Goal: Task Accomplishment & Management: Manage account settings

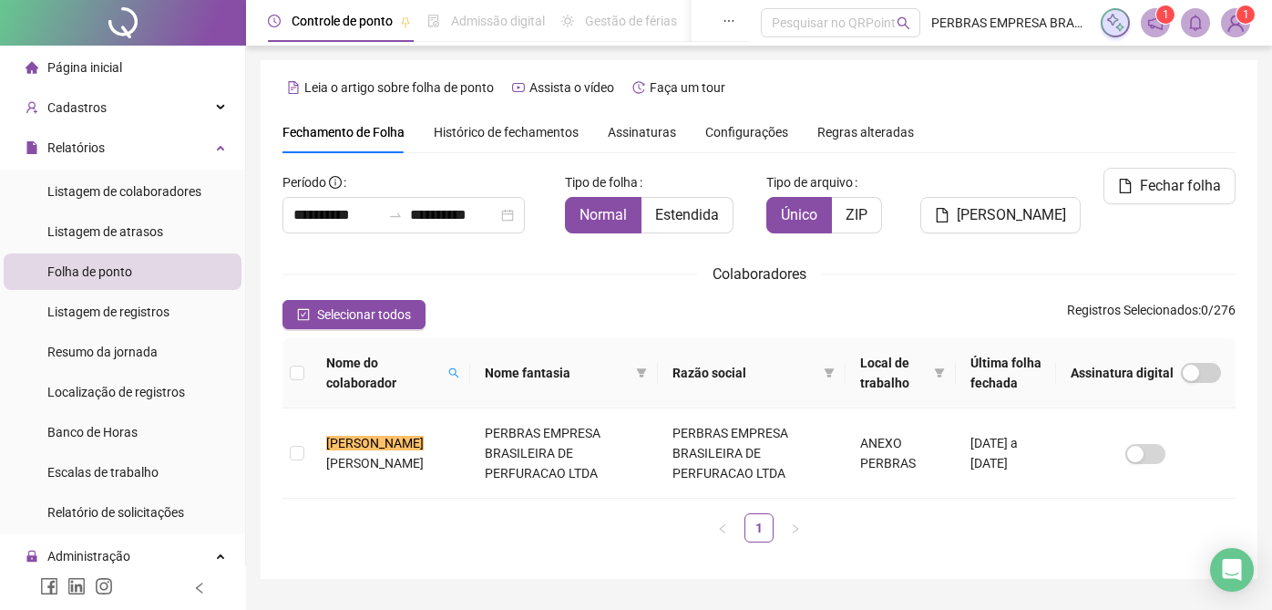
scroll to position [46, 0]
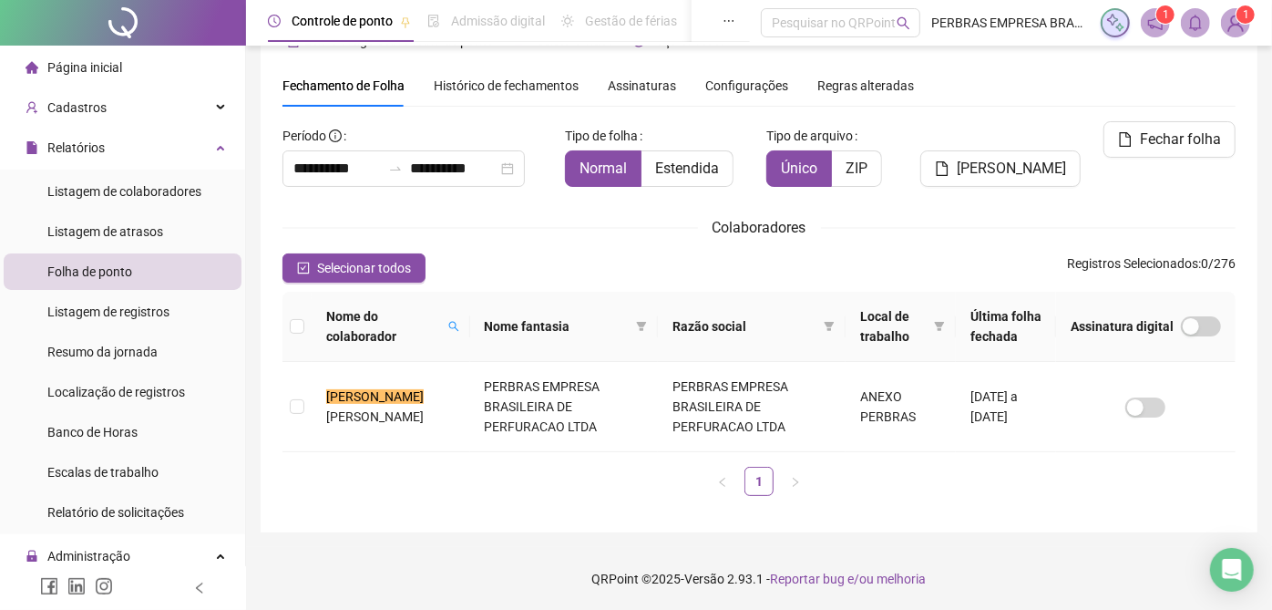
click at [453, 80] on span "Histórico de fechamentos" at bounding box center [506, 85] width 145 height 15
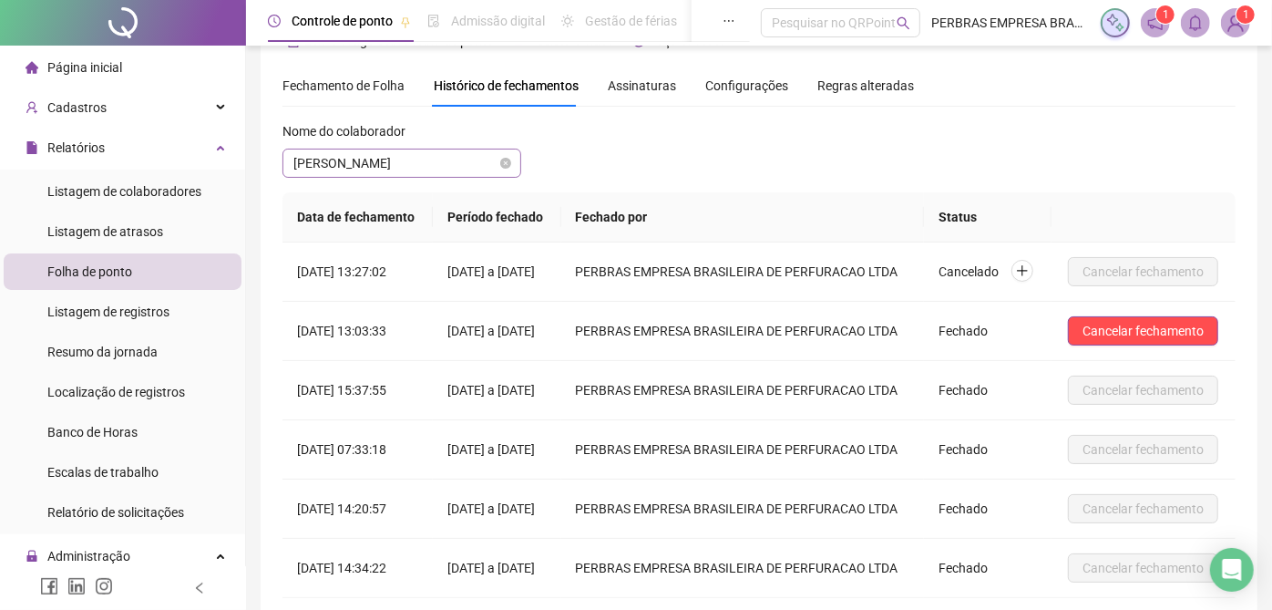
click at [419, 164] on span "[PERSON_NAME]" at bounding box center [402, 162] width 217 height 27
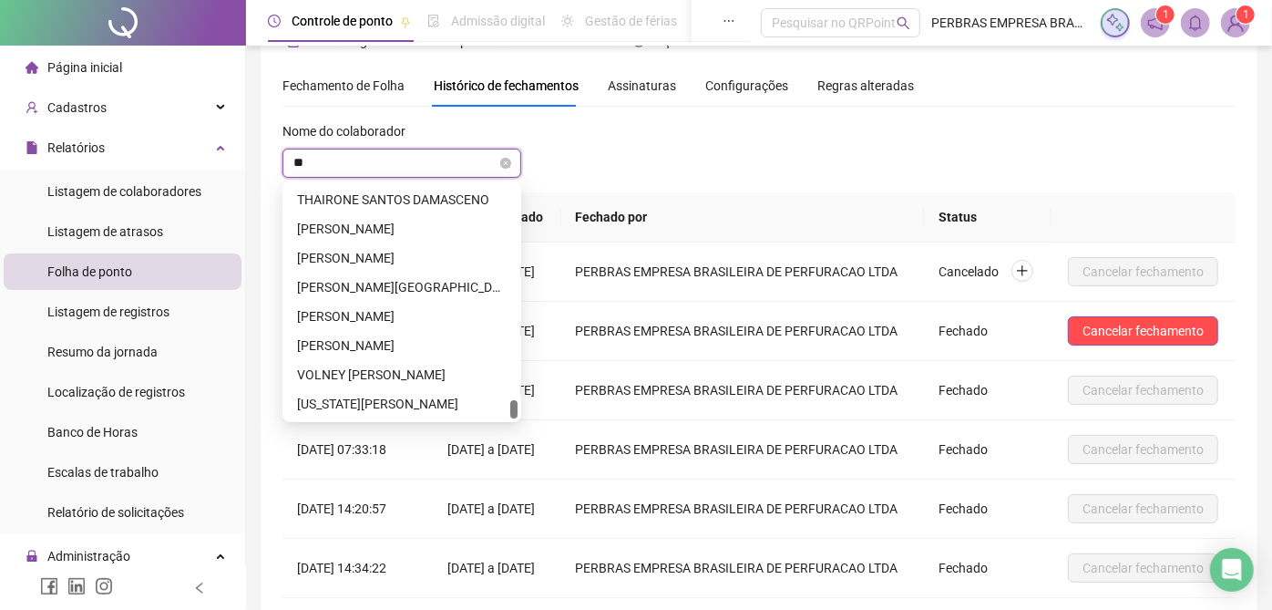
scroll to position [0, 0]
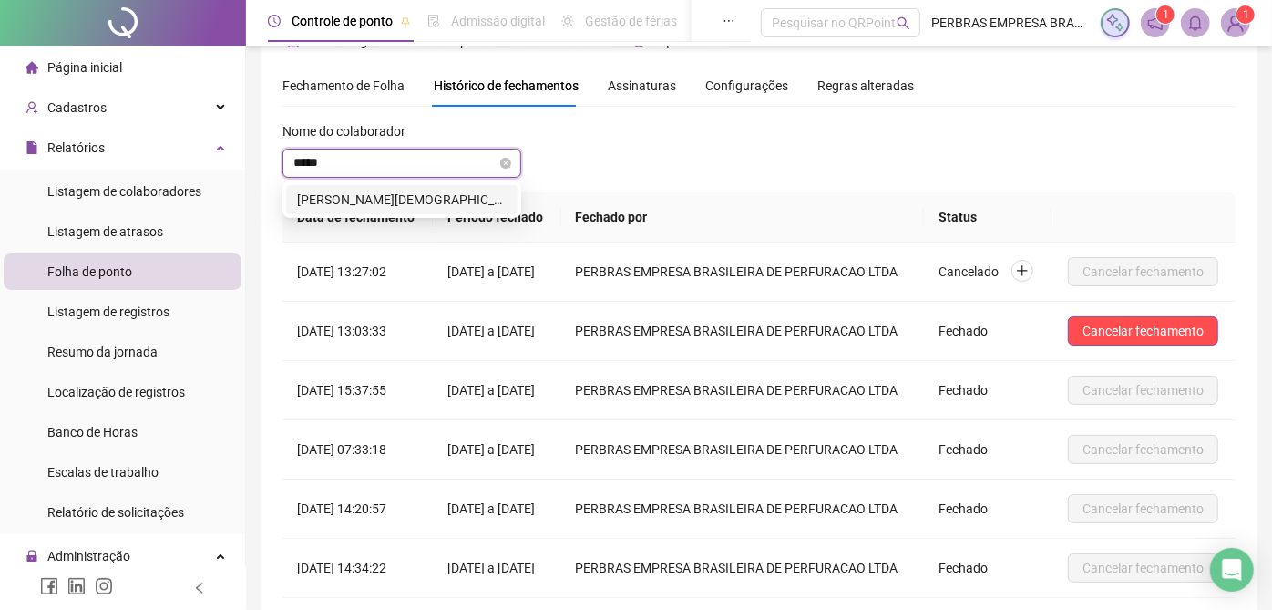
type input "******"
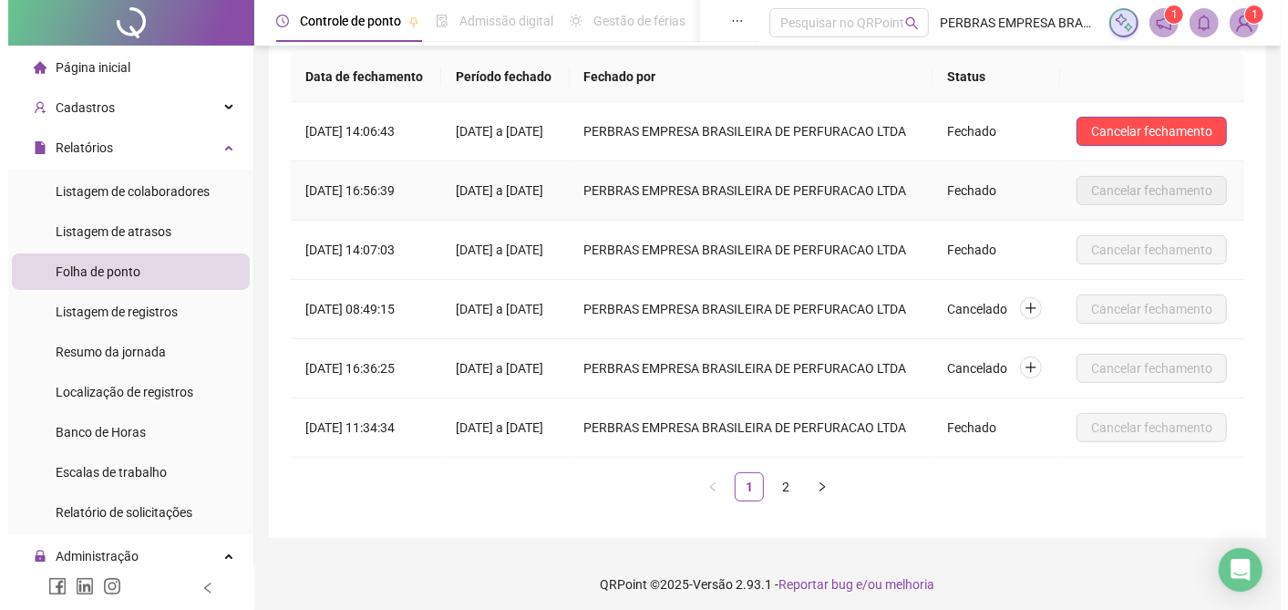
scroll to position [156, 0]
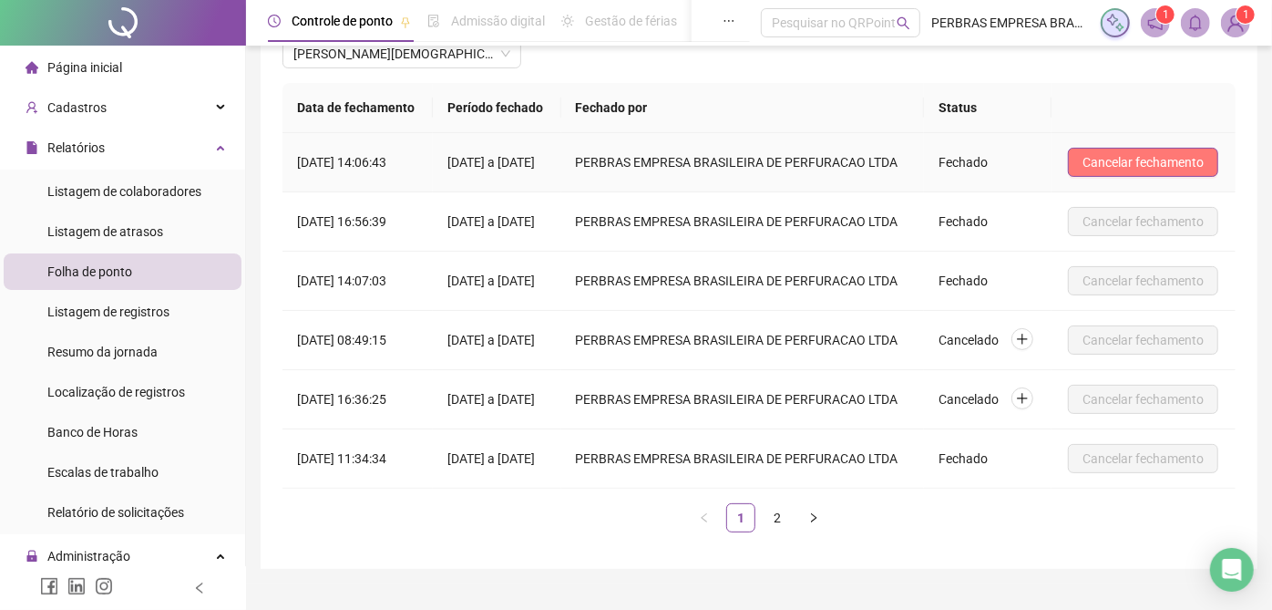
click at [1142, 172] on span "Cancelar fechamento" at bounding box center [1143, 162] width 121 height 20
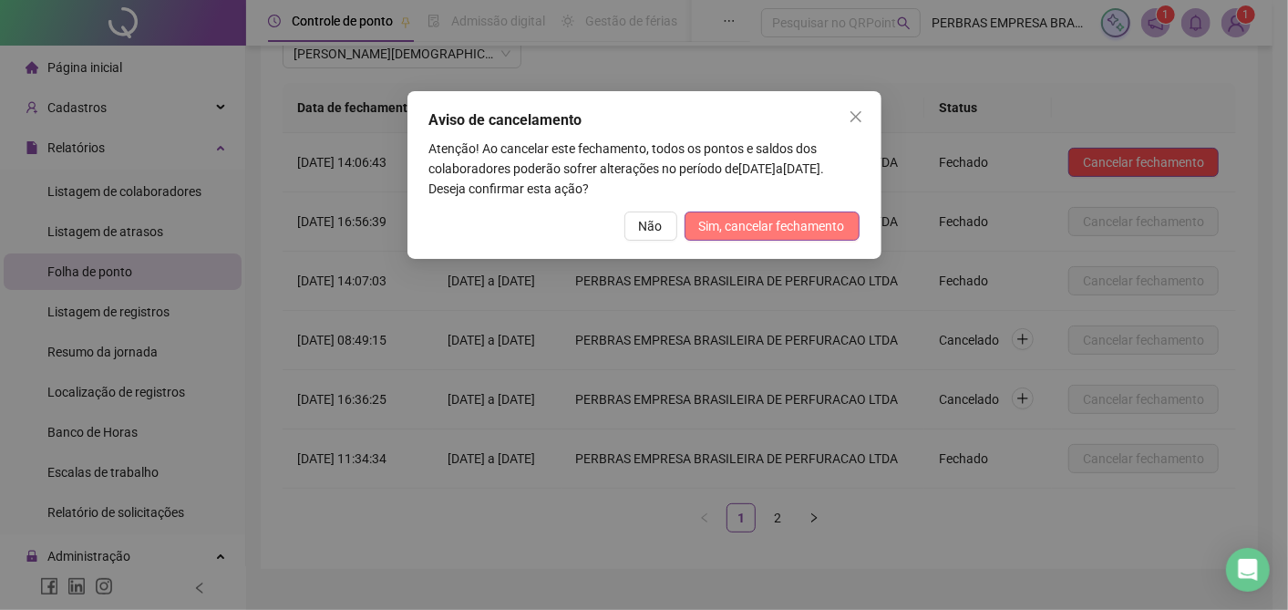
click at [830, 213] on button "Sim, cancelar fechamento" at bounding box center [772, 225] width 175 height 29
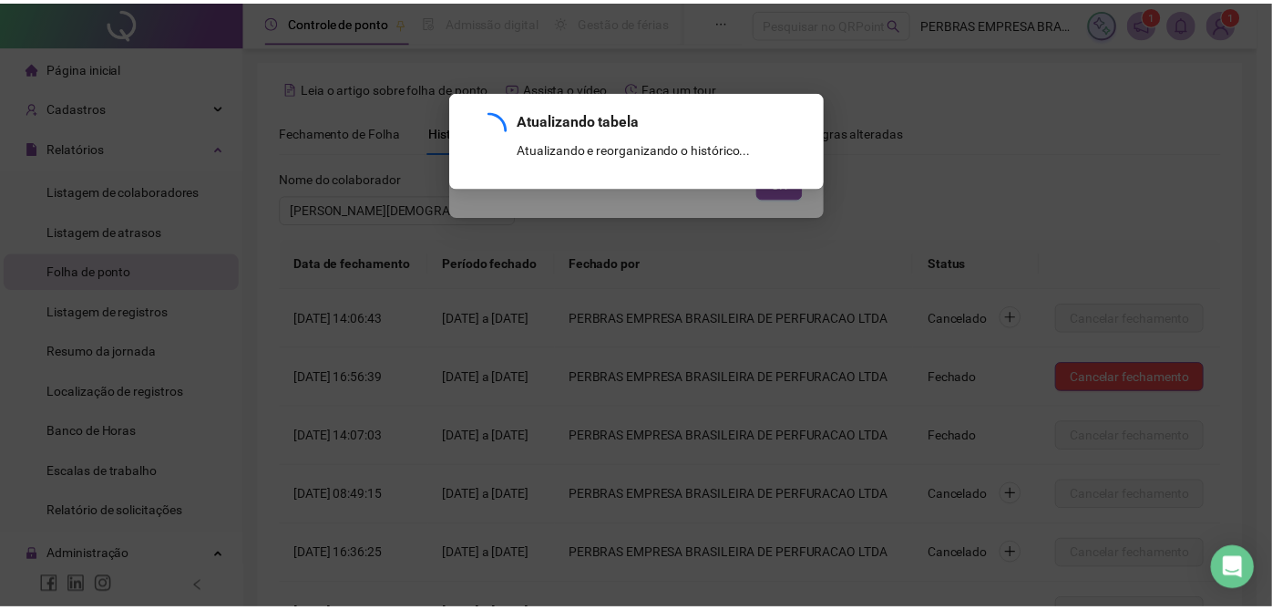
scroll to position [257, 0]
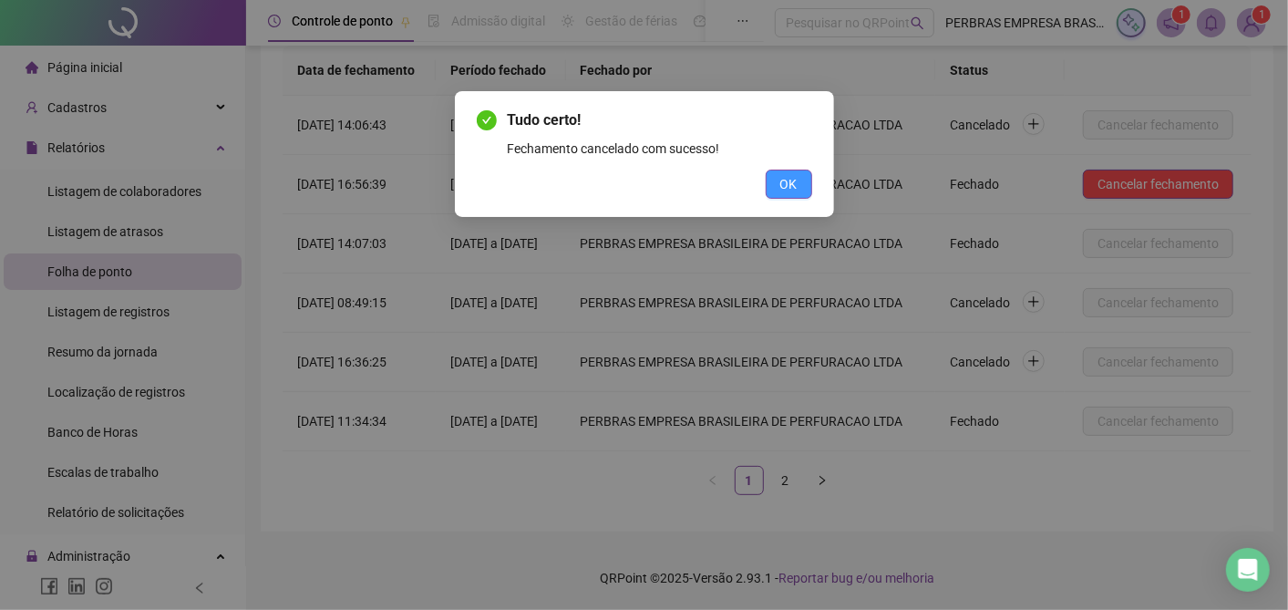
click at [801, 183] on button "OK" at bounding box center [789, 184] width 46 height 29
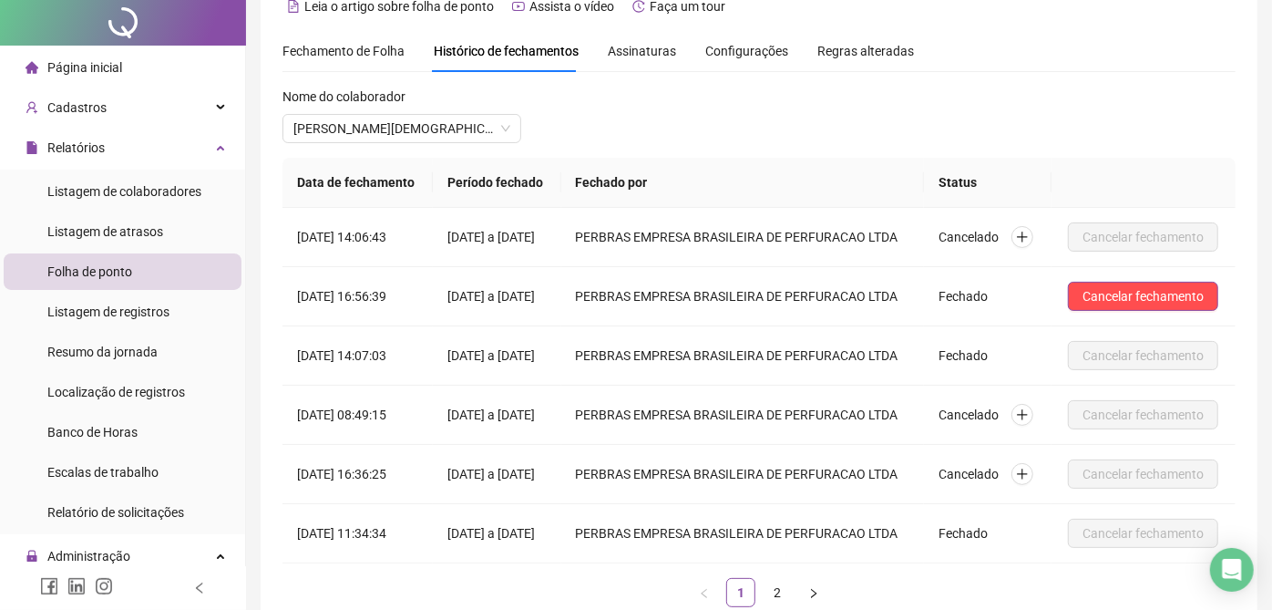
scroll to position [0, 0]
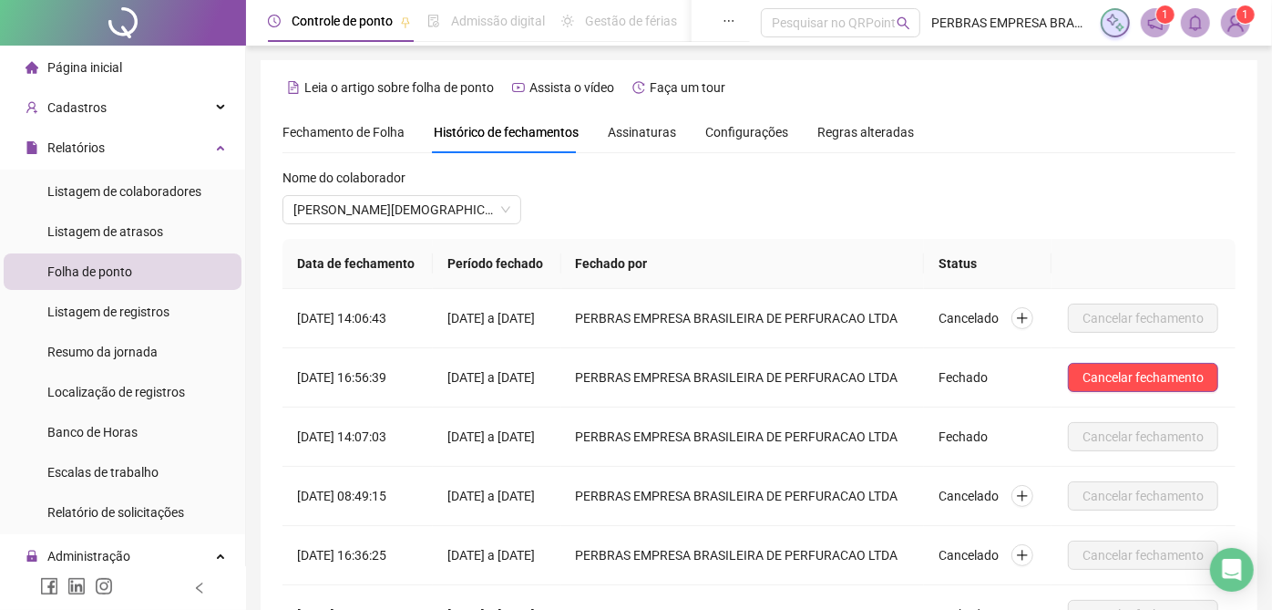
drag, startPoint x: 328, startPoint y: 139, endPoint x: 339, endPoint y: 164, distance: 27.8
click at [328, 139] on span "Fechamento de Folha" at bounding box center [344, 132] width 122 height 15
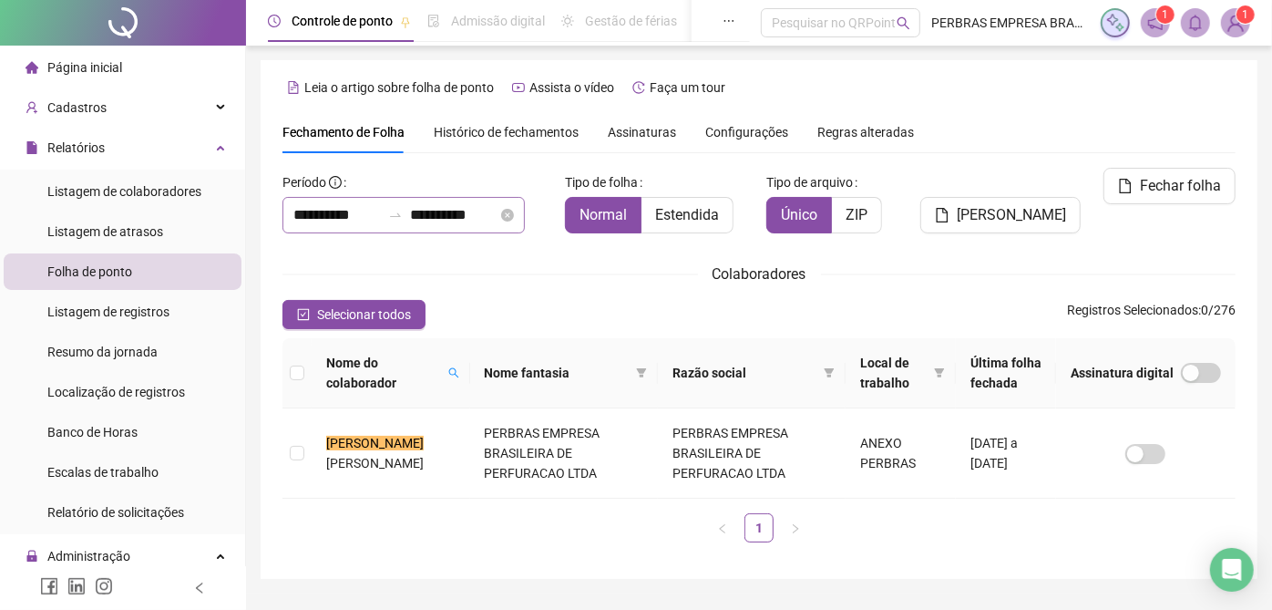
scroll to position [46, 0]
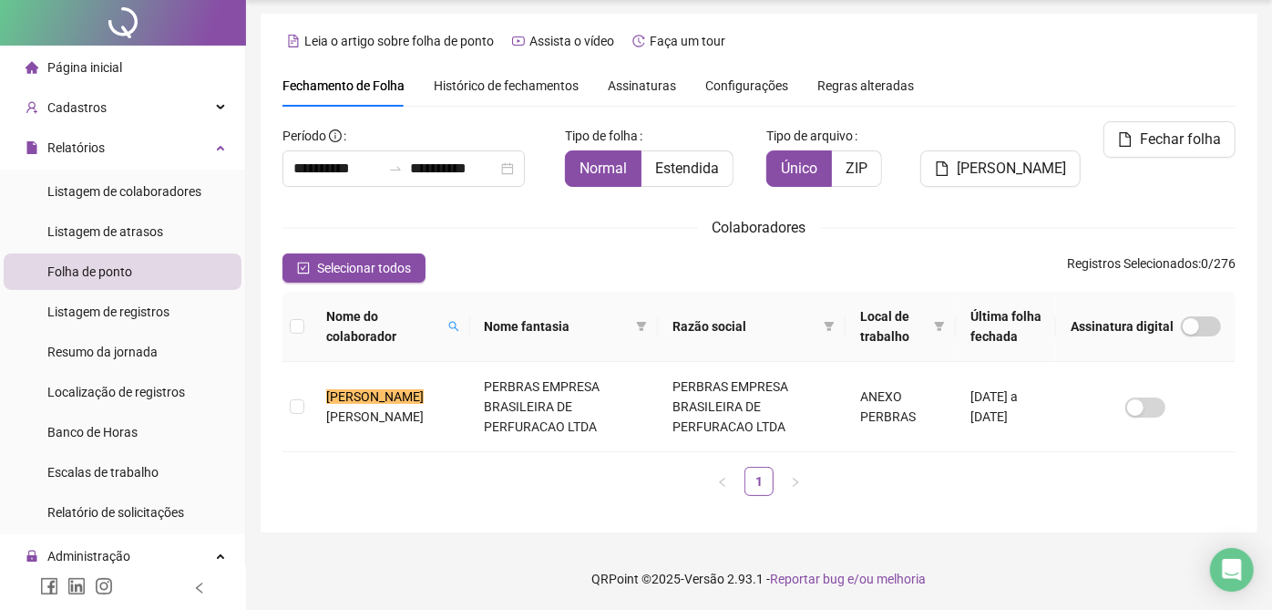
type input "**********"
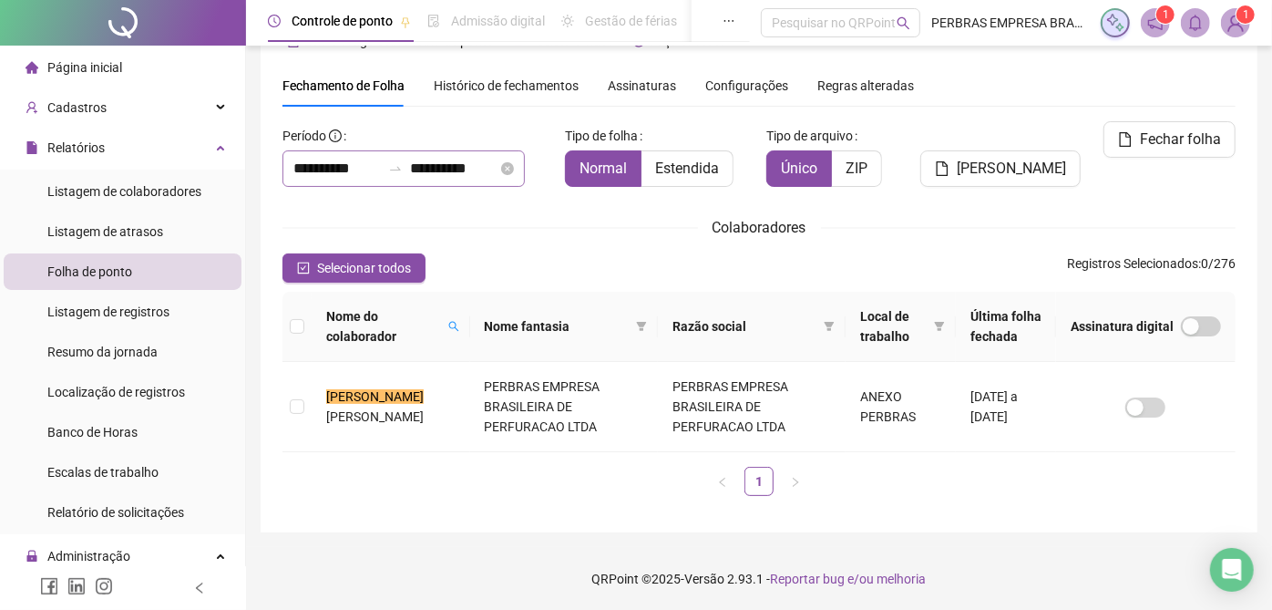
click at [346, 153] on div "**********" at bounding box center [404, 168] width 242 height 36
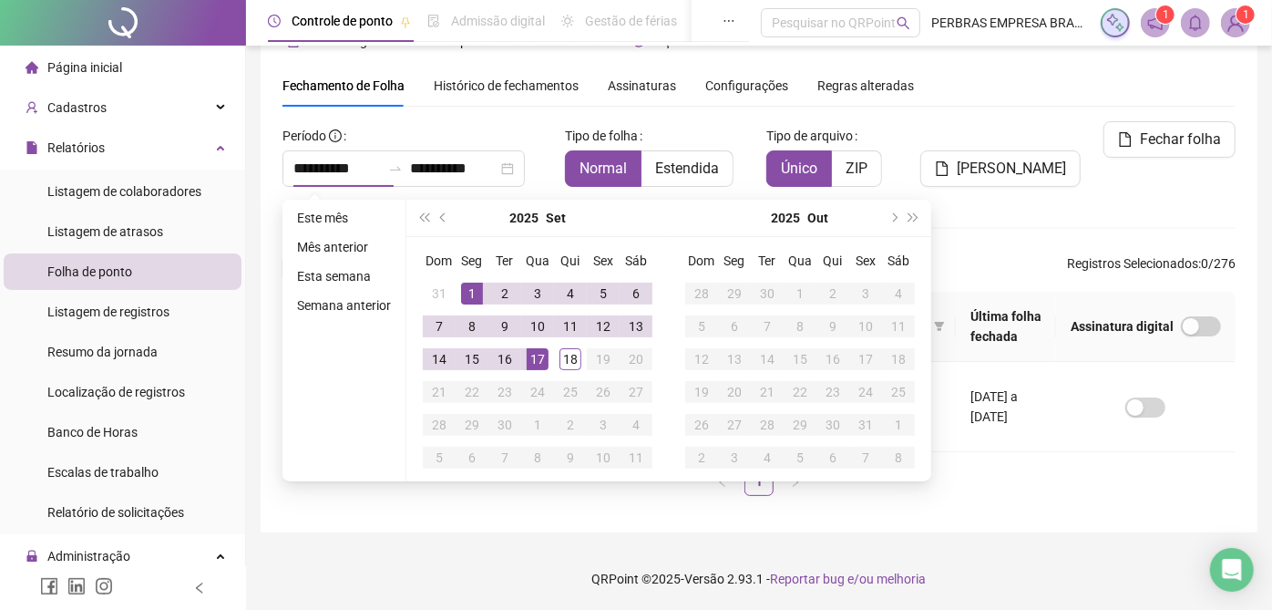
click at [446, 212] on button "prev-year" at bounding box center [444, 218] width 20 height 36
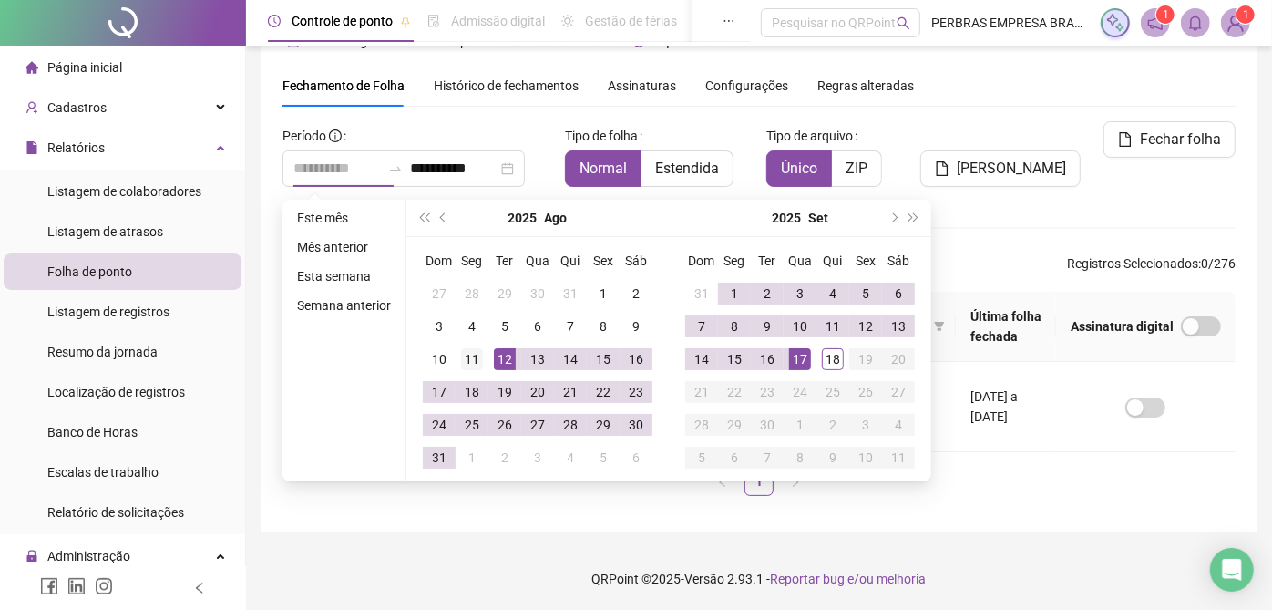
type input "**********"
drag, startPoint x: 477, startPoint y: 355, endPoint x: 661, endPoint y: 344, distance: 184.4
click at [479, 358] on div "11" at bounding box center [472, 359] width 22 height 22
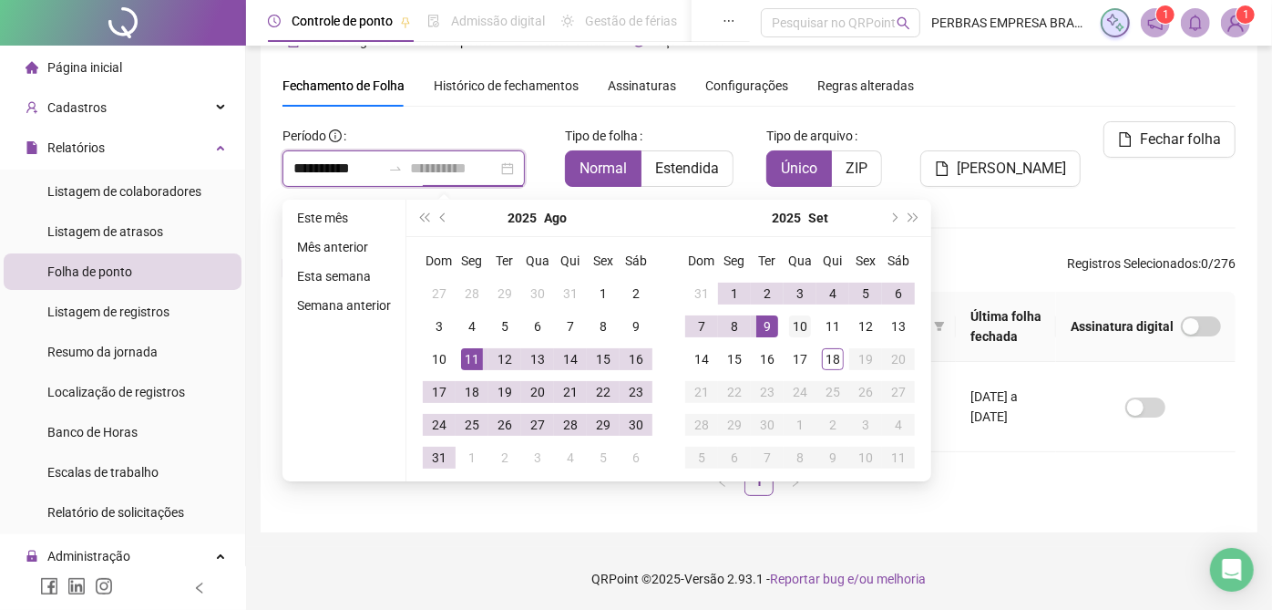
type input "**********"
click at [792, 324] on div "10" at bounding box center [800, 326] width 22 height 22
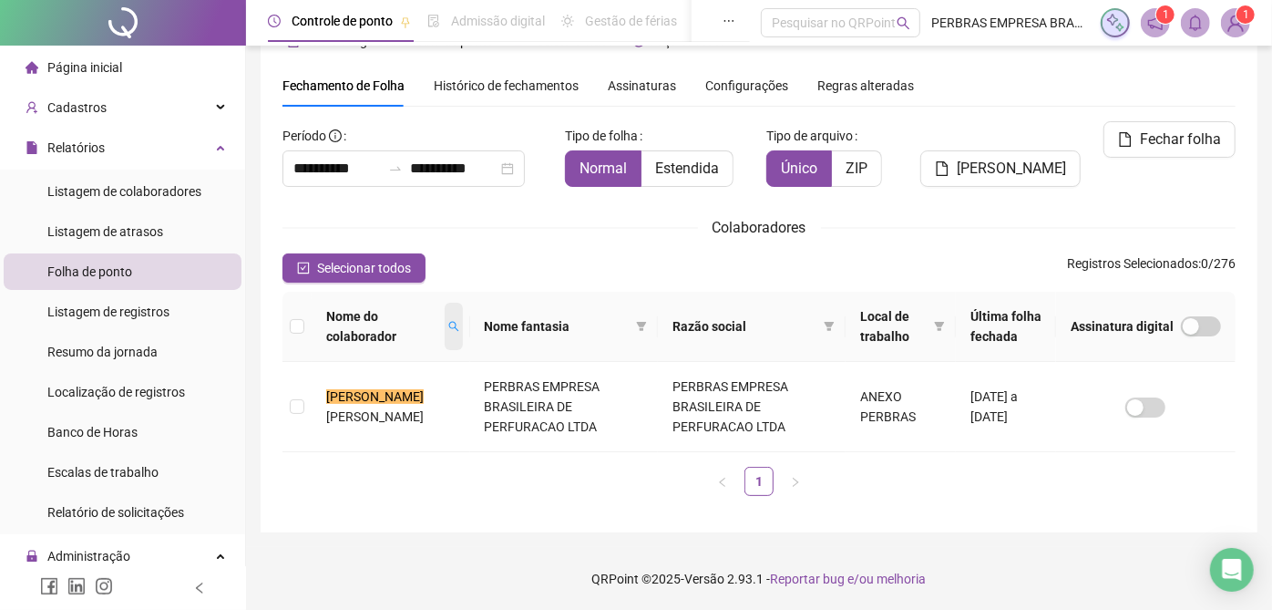
click at [445, 323] on span at bounding box center [454, 326] width 18 height 47
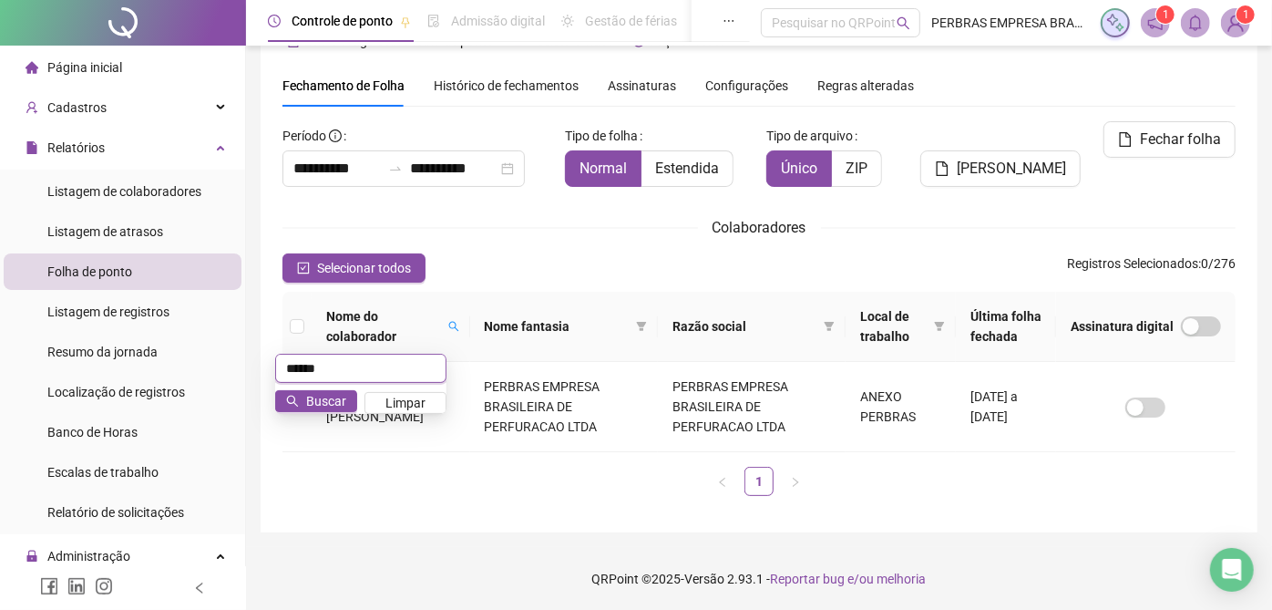
type input "******"
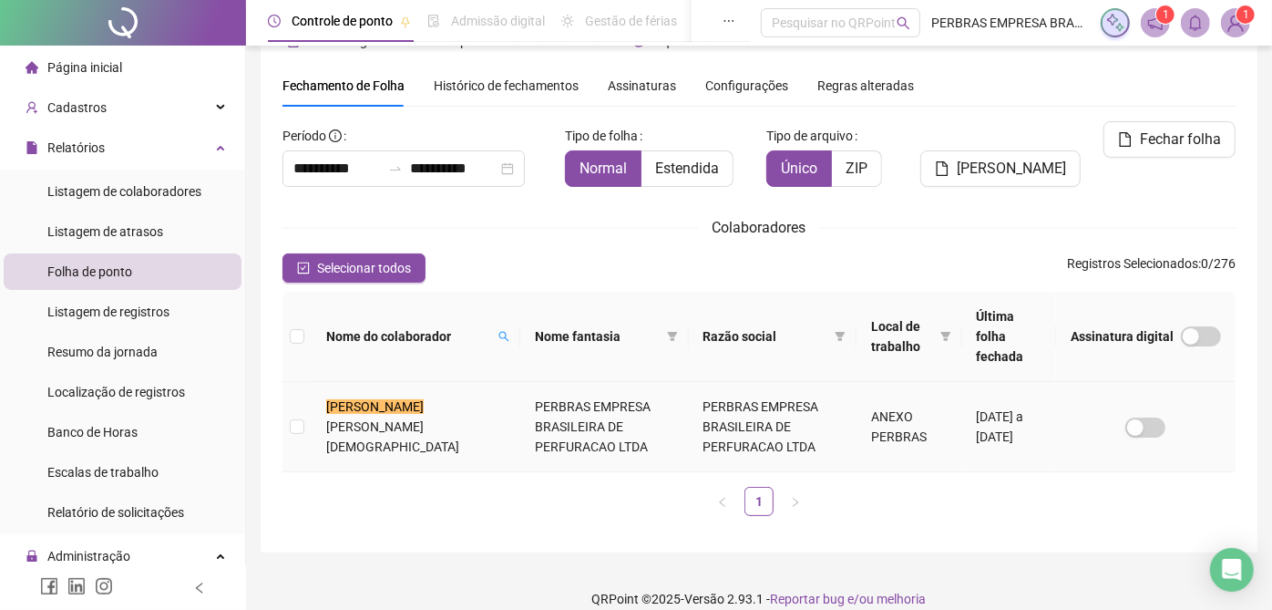
drag, startPoint x: 885, startPoint y: 411, endPoint x: 1104, endPoint y: 216, distance: 293.1
click at [885, 413] on td "ANEXO PERBRAS" at bounding box center [910, 427] width 106 height 90
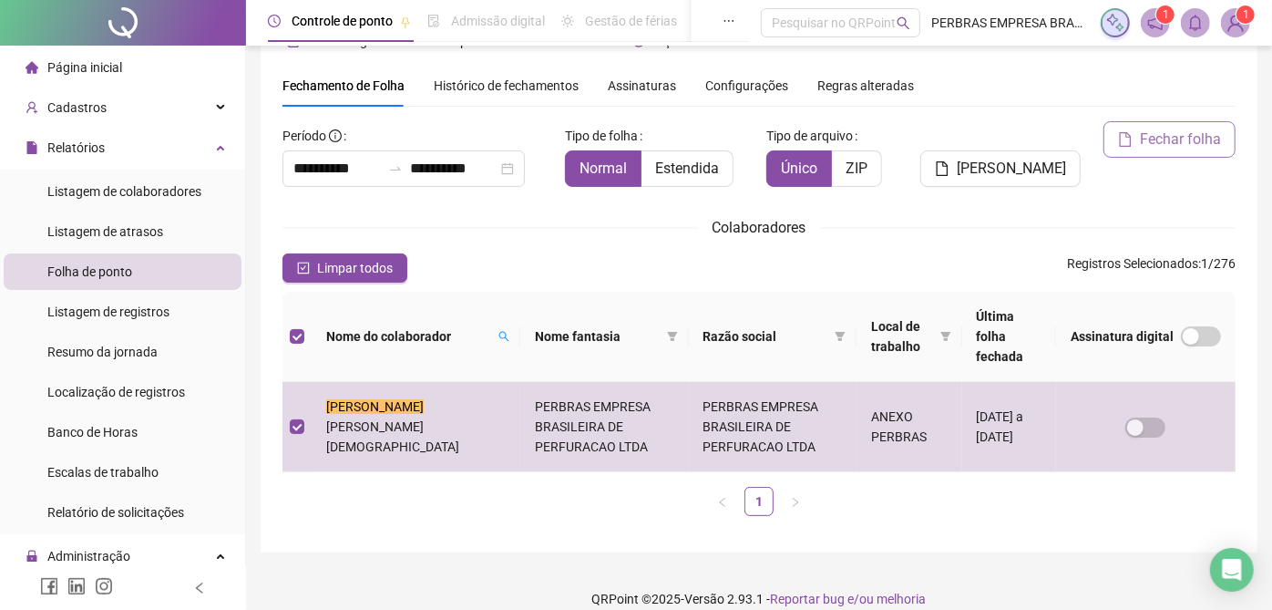
click at [1183, 129] on span "Fechar folha" at bounding box center [1180, 140] width 81 height 22
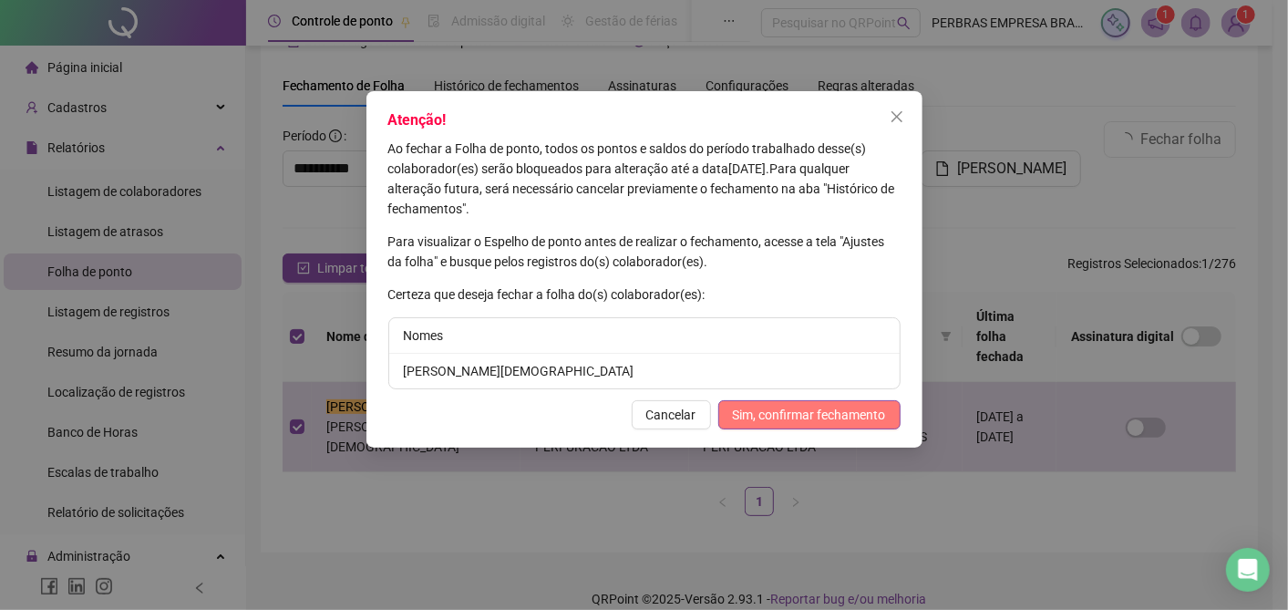
click at [839, 426] on button "Sim, confirmar fechamento" at bounding box center [809, 414] width 182 height 29
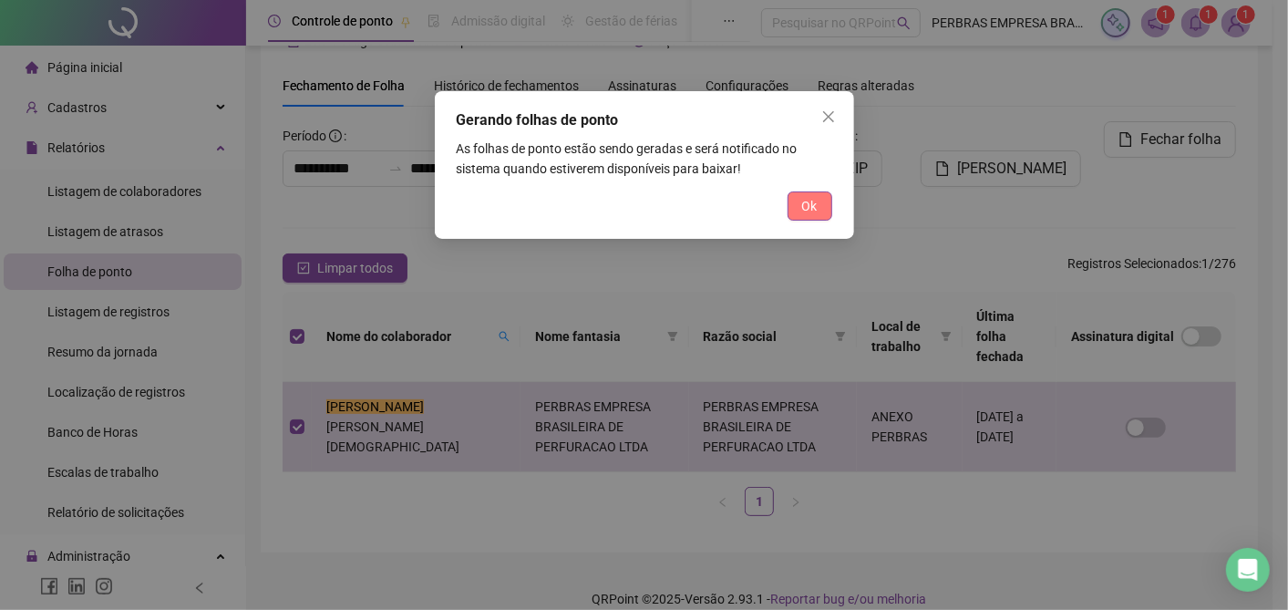
click at [807, 215] on span "Ok" at bounding box center [809, 206] width 15 height 20
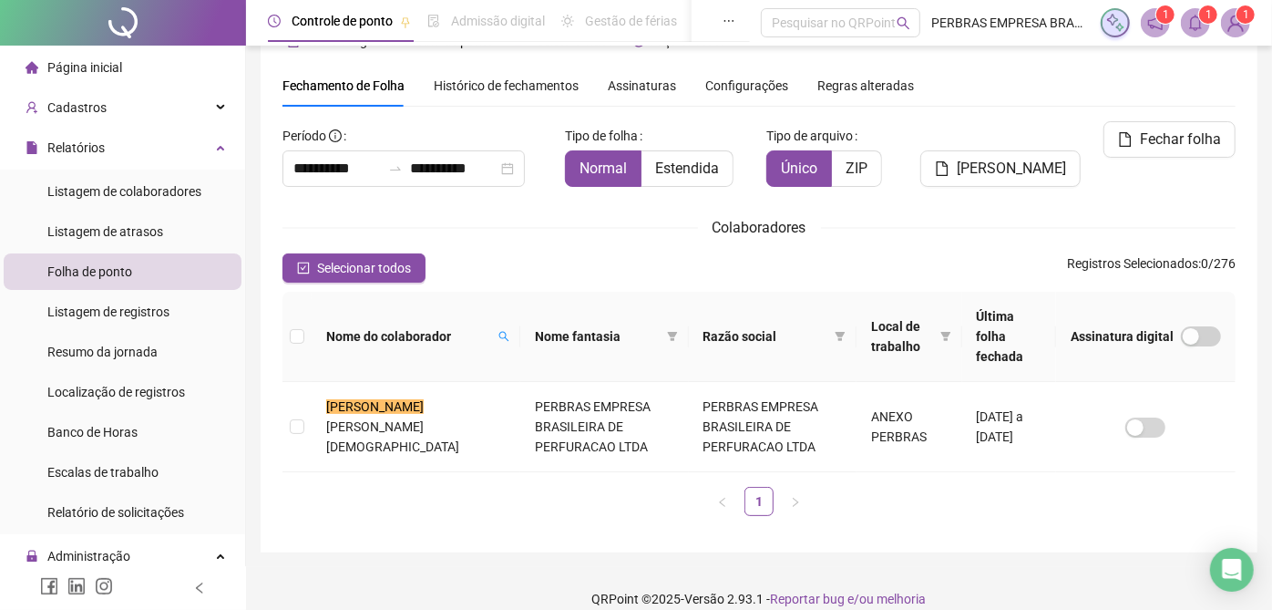
click at [1204, 19] on sup "1" at bounding box center [1209, 14] width 18 height 18
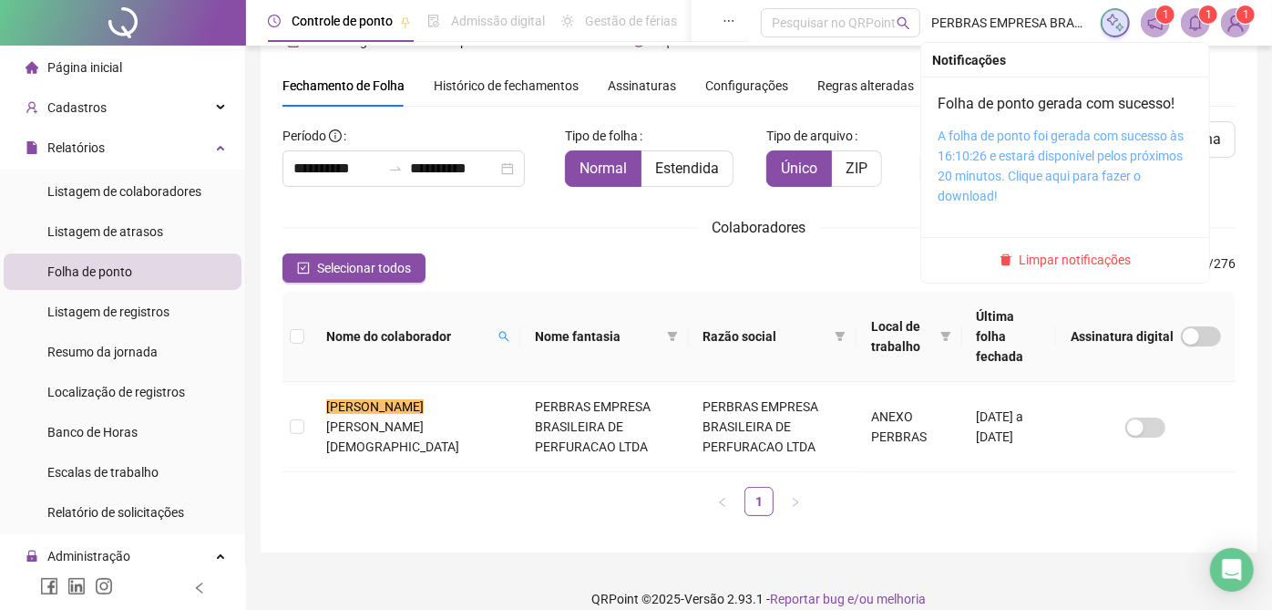
click at [1098, 135] on link "A folha de ponto foi gerada com sucesso às 16:10:26 e estará disponível pelos p…" at bounding box center [1061, 166] width 246 height 75
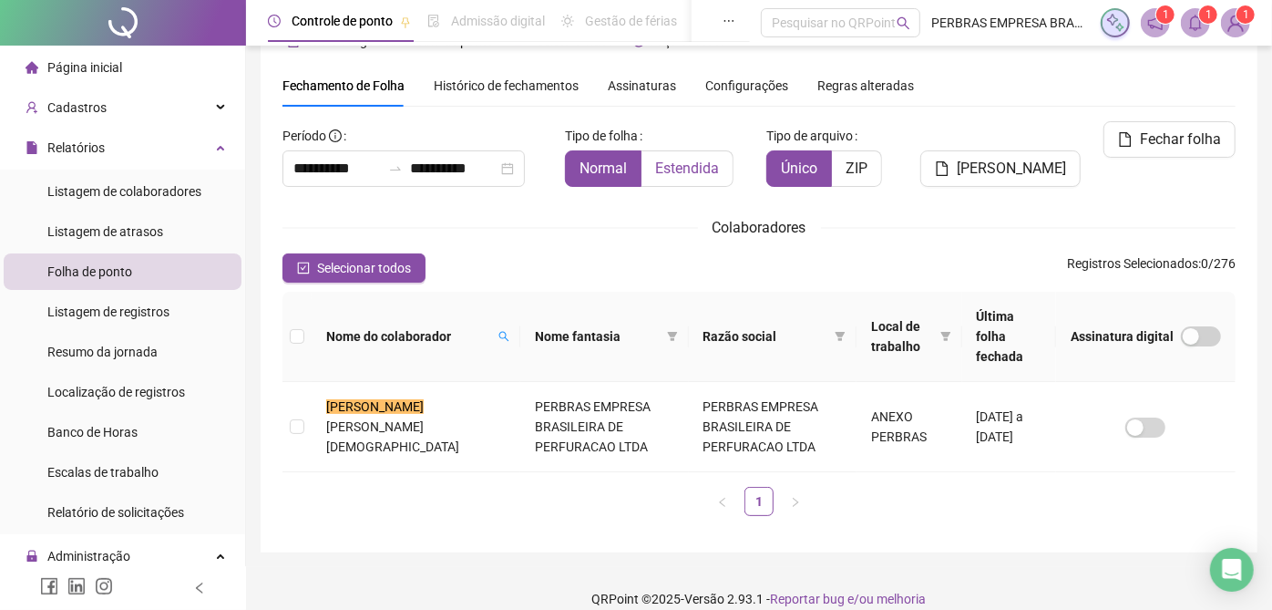
click at [685, 167] on span "Estendida" at bounding box center [687, 168] width 64 height 17
click at [760, 382] on td "PERBRAS EMPRESA BRASILEIRA DE PERFURACAO LTDA" at bounding box center [773, 427] width 168 height 90
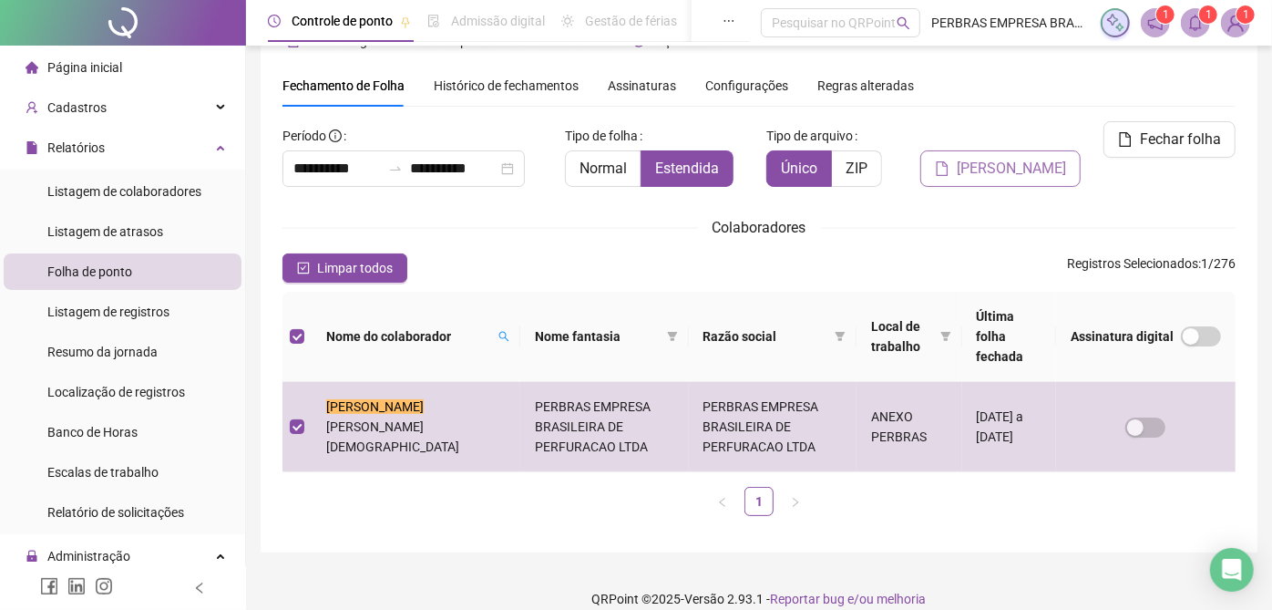
click at [991, 174] on span "[PERSON_NAME]" at bounding box center [1011, 169] width 109 height 22
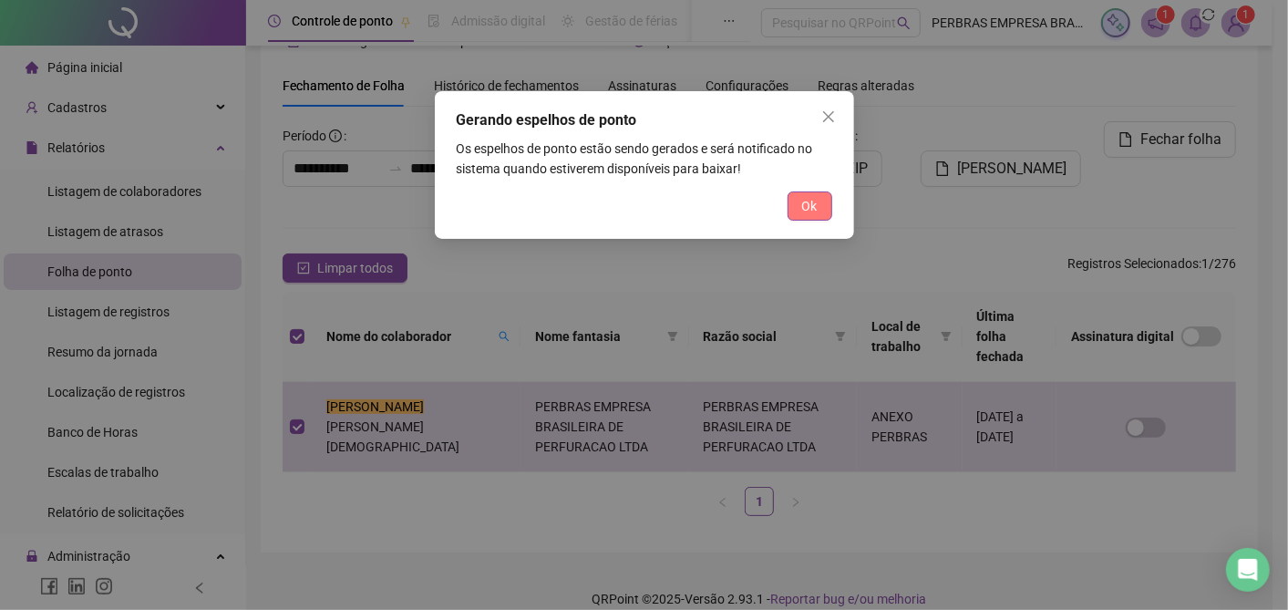
click at [822, 203] on button "Ok" at bounding box center [810, 205] width 45 height 29
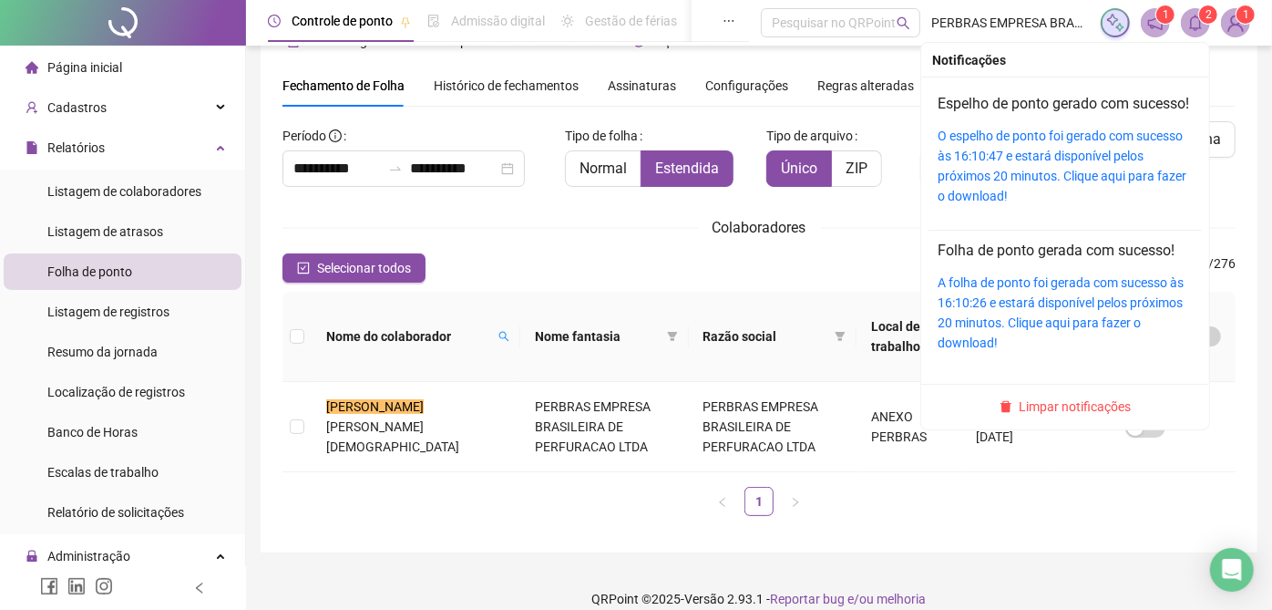
click at [1195, 16] on icon "bell" at bounding box center [1196, 23] width 13 height 16
click at [1035, 155] on link "O espelho de ponto foi gerado com sucesso às 16:10:47 e estará disponível pelos…" at bounding box center [1062, 166] width 249 height 75
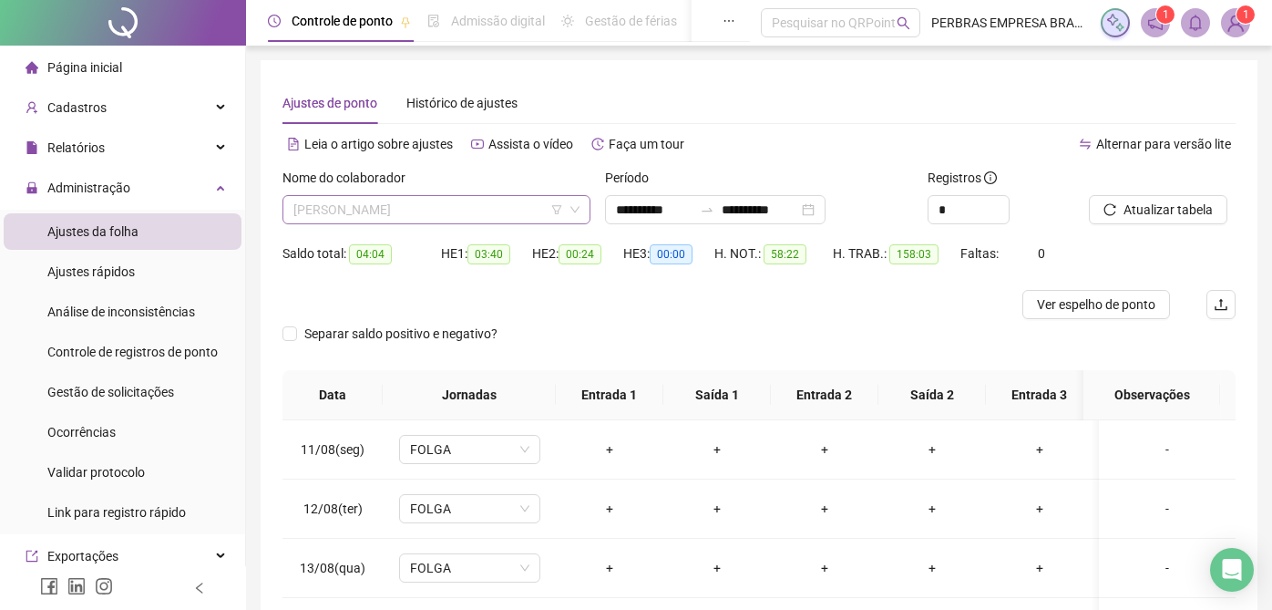
click at [409, 213] on span "[PERSON_NAME]" at bounding box center [437, 209] width 286 height 27
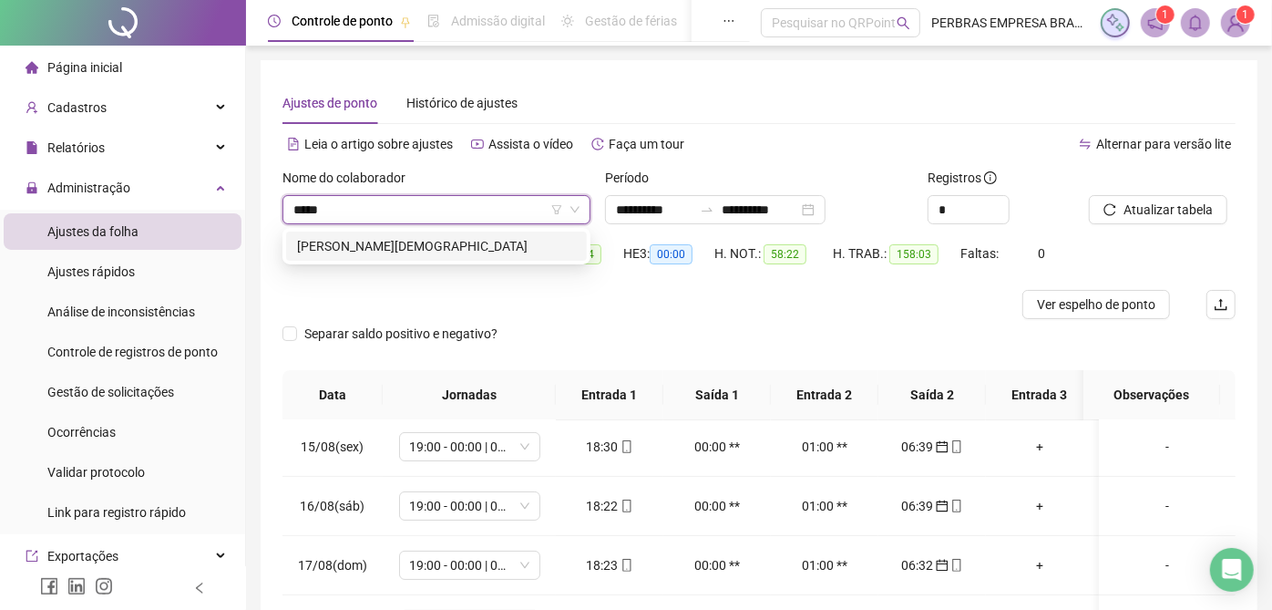
type input "******"
type input "*"
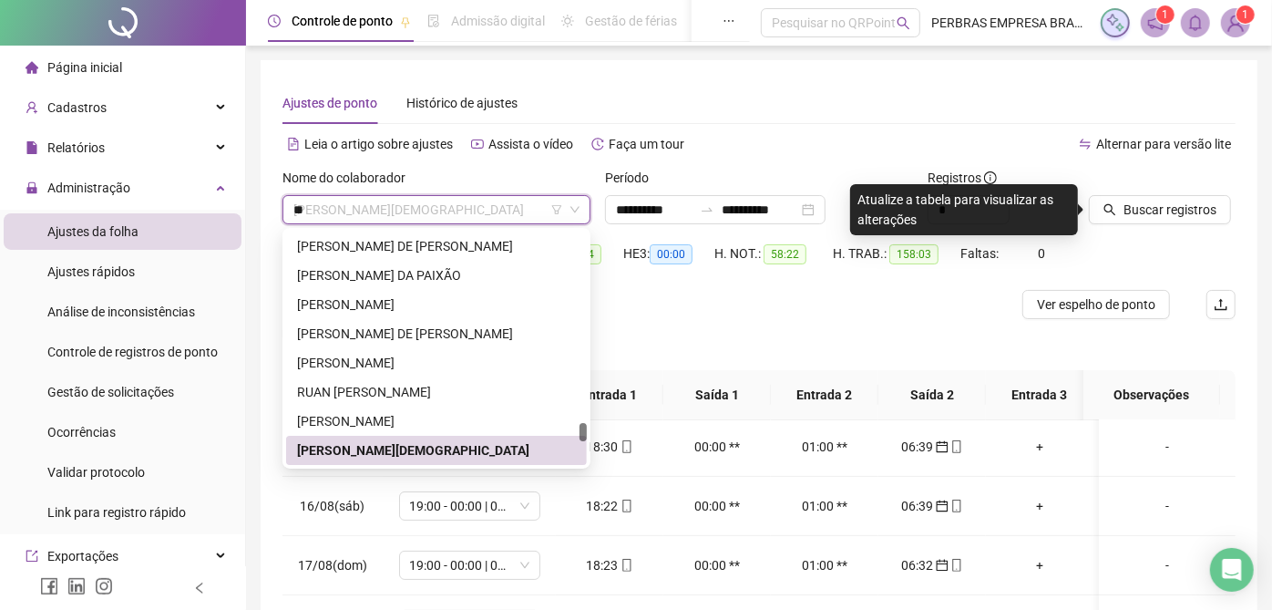
scroll to position [3412, 0]
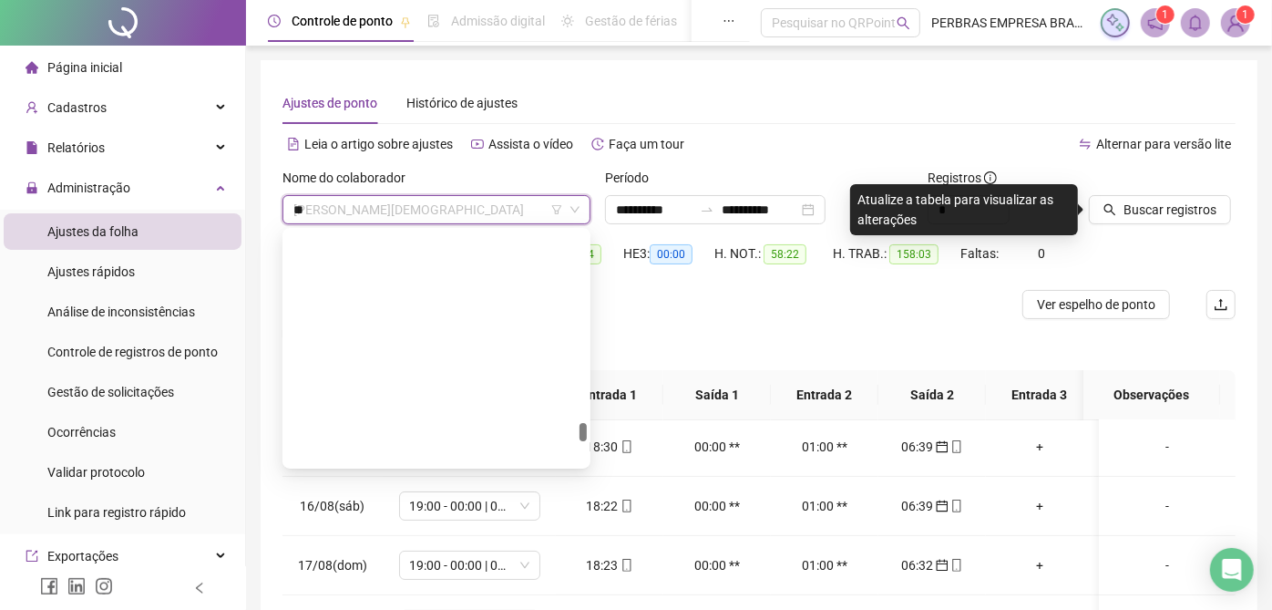
type input "***"
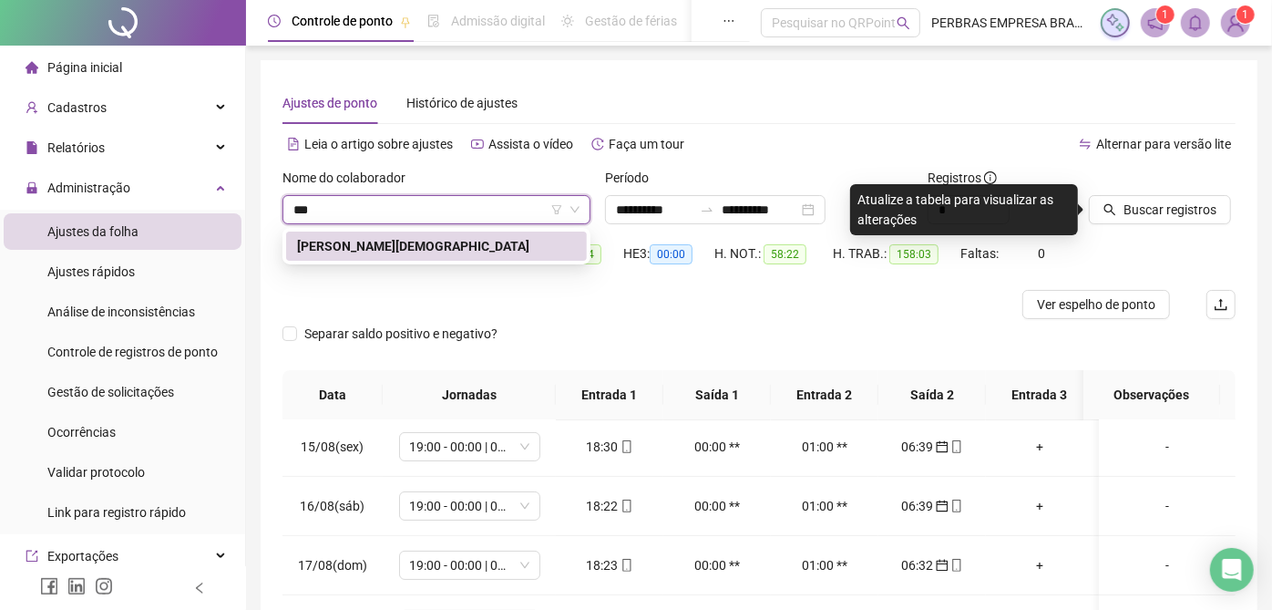
scroll to position [0, 0]
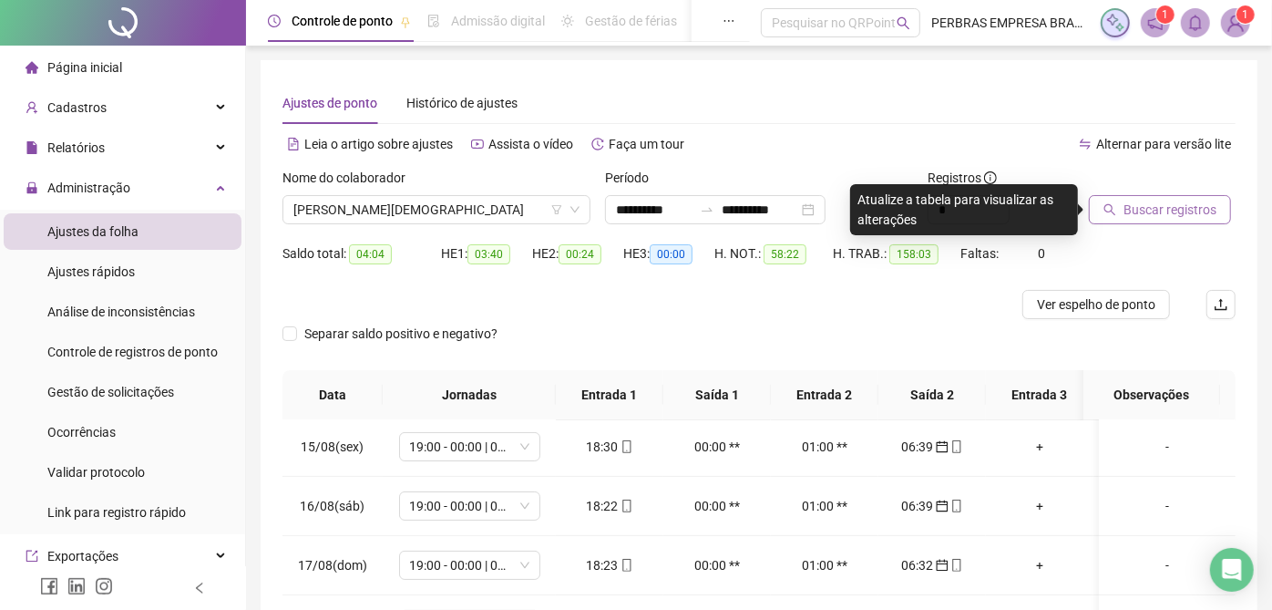
click at [1165, 207] on span "Buscar registros" at bounding box center [1170, 210] width 93 height 20
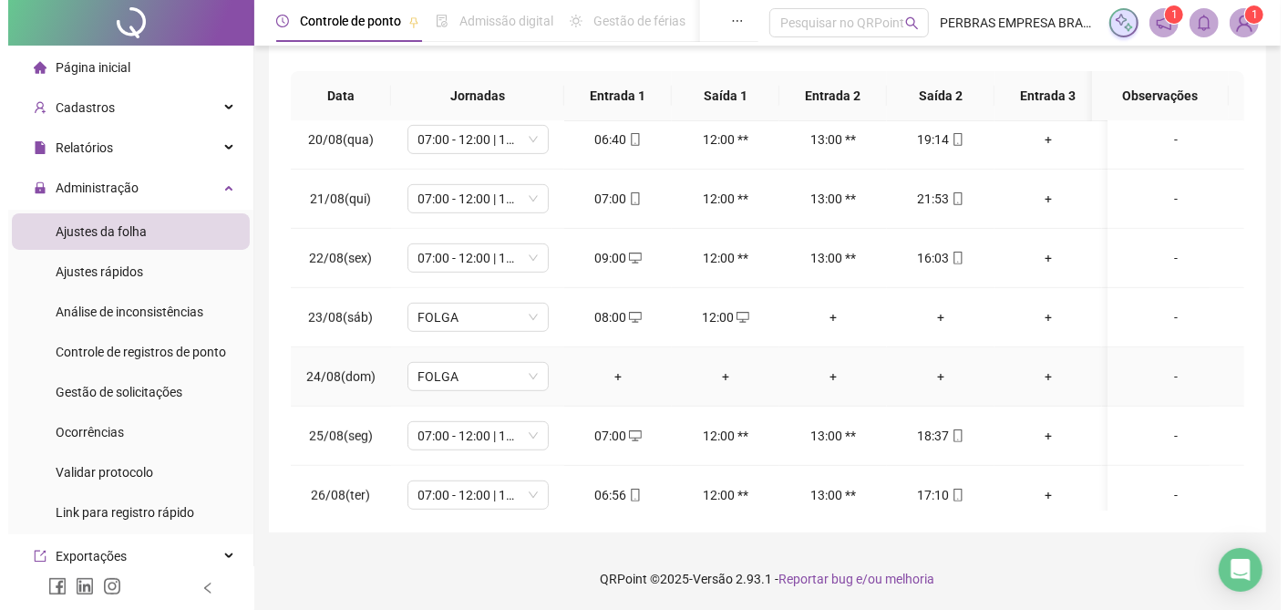
scroll to position [442, 0]
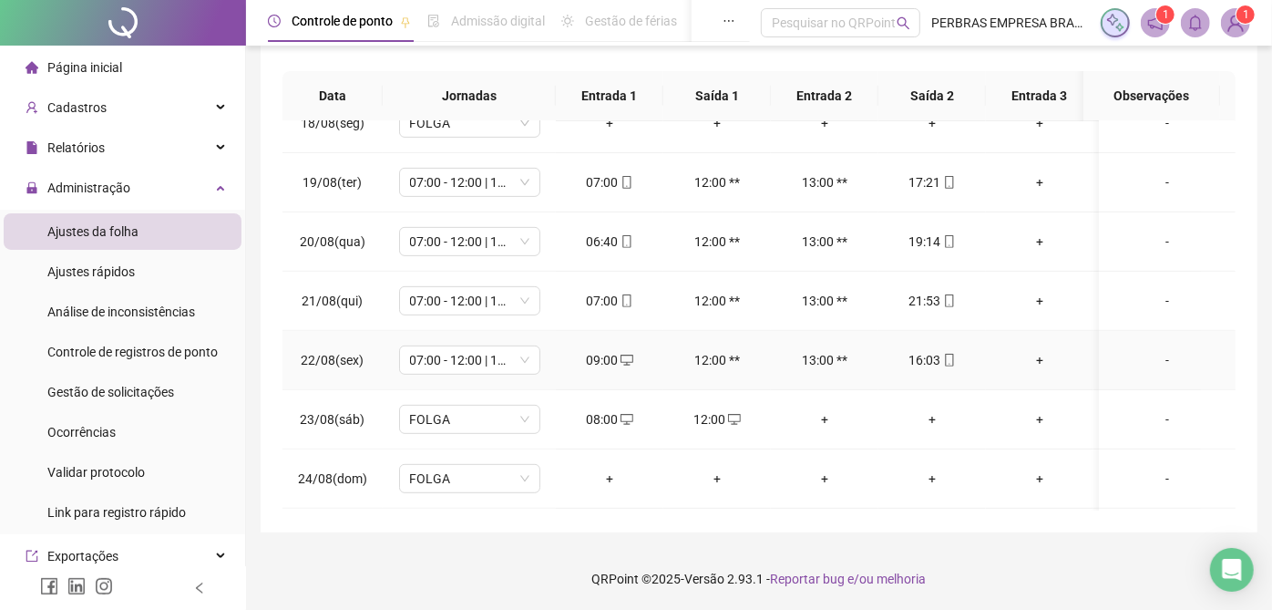
click at [1132, 351] on div "-" at bounding box center [1168, 360] width 108 height 20
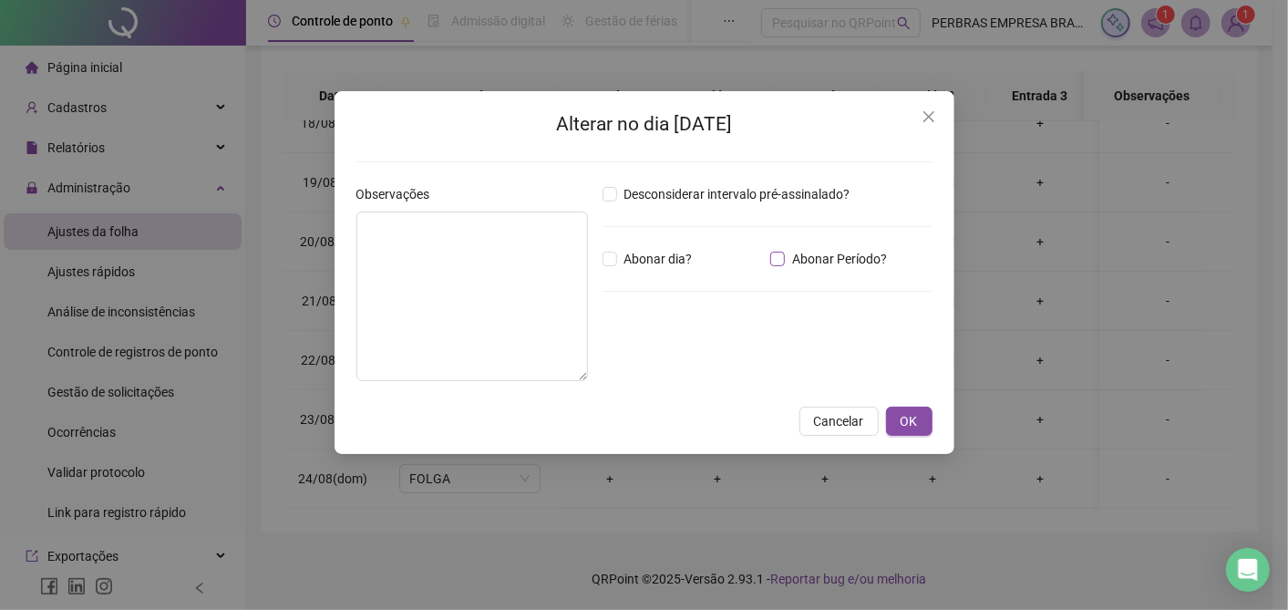
click at [798, 257] on span "Abonar Período?" at bounding box center [839, 259] width 109 height 20
drag, startPoint x: 673, startPoint y: 354, endPoint x: 396, endPoint y: 380, distance: 278.4
click at [393, 360] on div "Observações Desconsiderar intervalo pré-assinalado? Abonar dia? Abonar Período?…" at bounding box center [644, 289] width 591 height 211
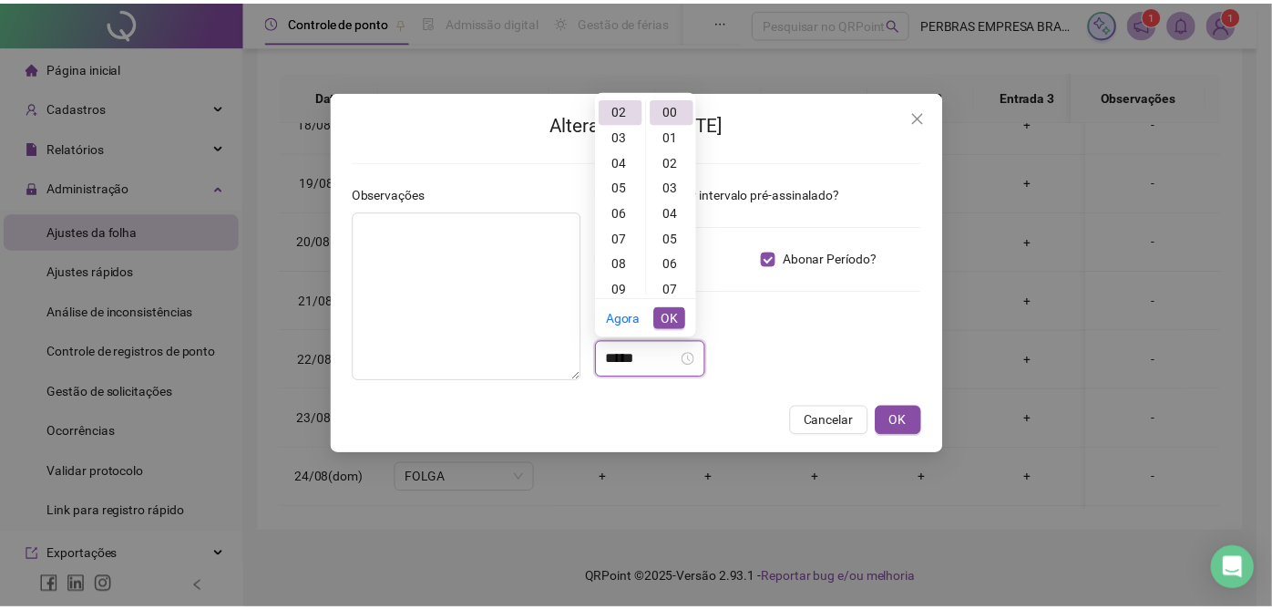
scroll to position [51, 0]
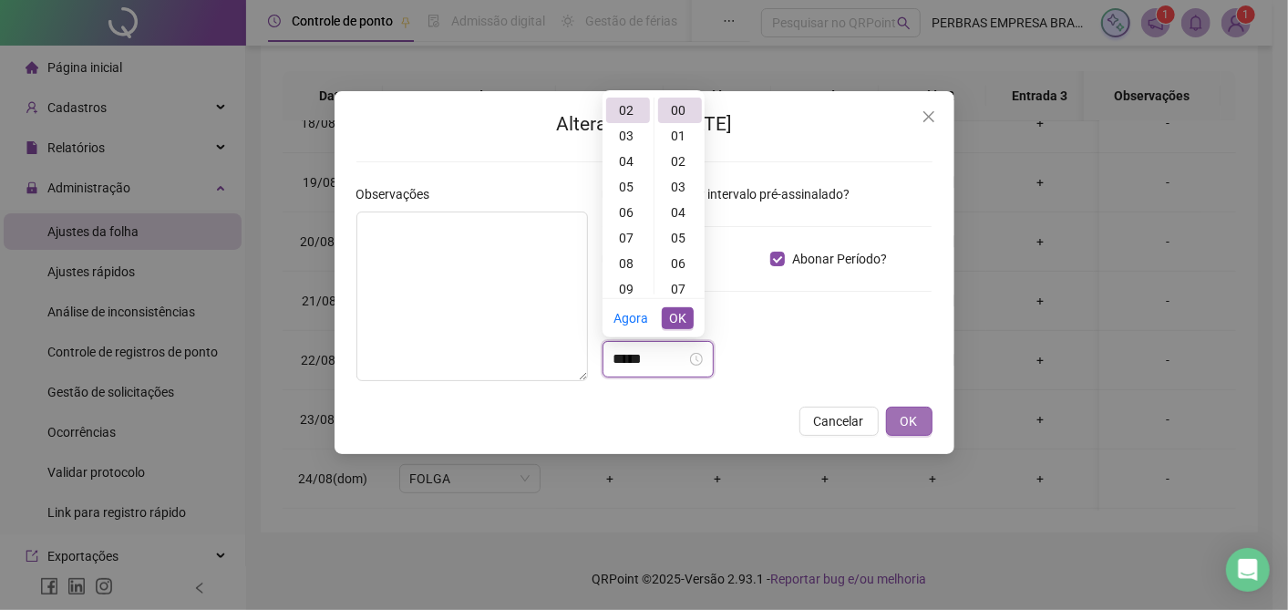
type input "*****"
click at [919, 417] on button "OK" at bounding box center [909, 421] width 46 height 29
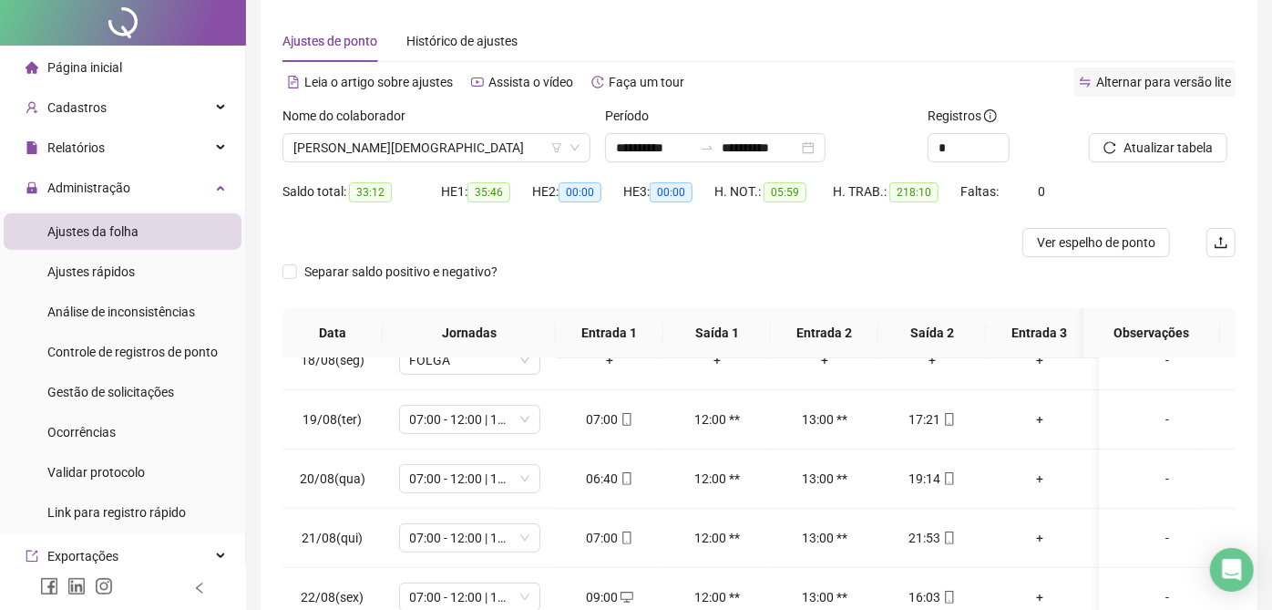
scroll to position [0, 0]
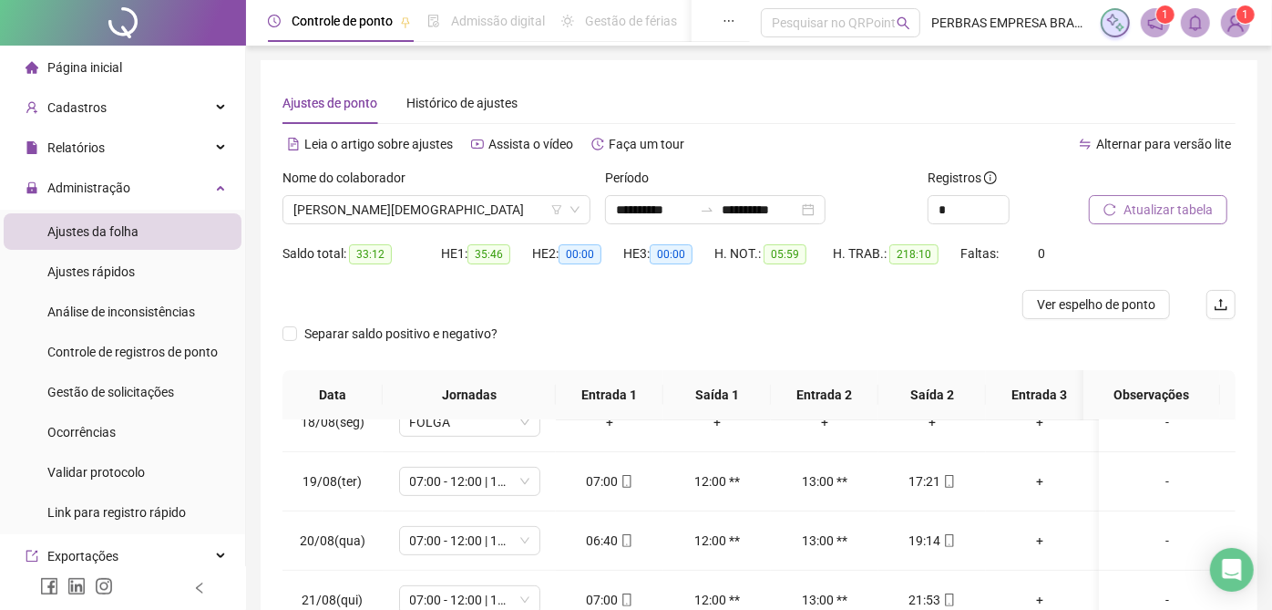
click at [1129, 204] on span "Atualizar tabela" at bounding box center [1168, 210] width 89 height 20
click at [1065, 303] on span "Ver espelho de ponto" at bounding box center [1096, 304] width 118 height 20
